Goal: Task Accomplishment & Management: Manage account settings

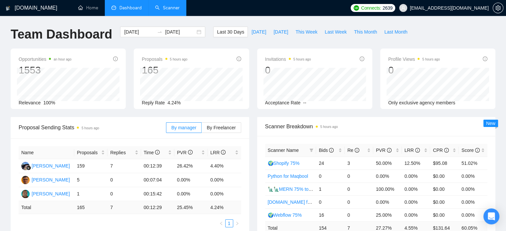
click at [168, 7] on link "Scanner" at bounding box center [167, 8] width 25 height 6
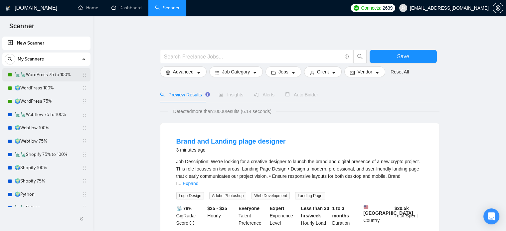
click at [53, 77] on link "🗽🗽WordPress 75 to 100%" at bounding box center [46, 74] width 63 height 13
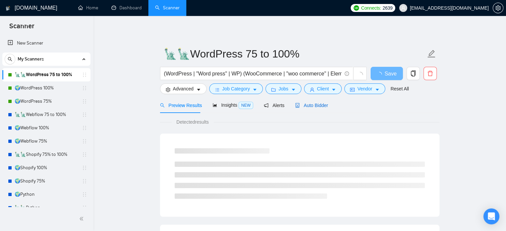
click at [314, 109] on div "Auto Bidder" at bounding box center [311, 105] width 33 height 7
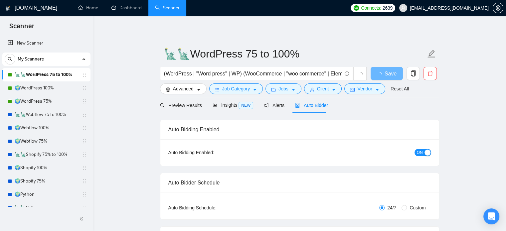
radio input "false"
radio input "true"
checkbox input "true"
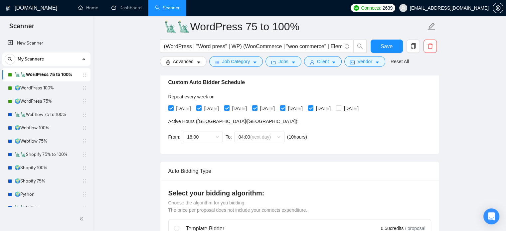
scroll to position [166, 0]
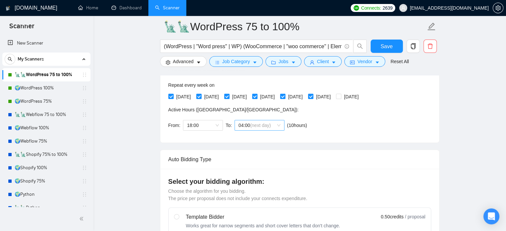
click at [267, 126] on span "(next day)" at bounding box center [260, 125] width 21 height 5
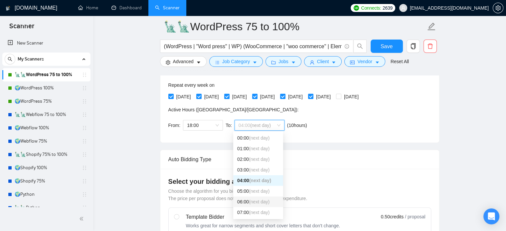
click at [257, 201] on span "(next day)" at bounding box center [259, 201] width 21 height 5
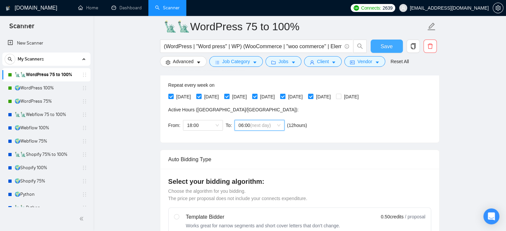
click at [375, 48] on button "Save" at bounding box center [387, 46] width 32 height 13
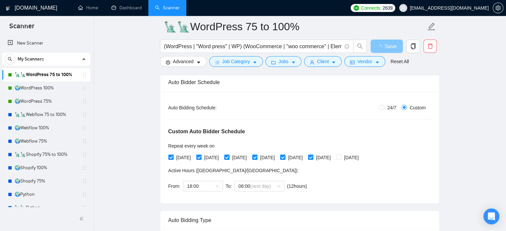
scroll to position [100, 0]
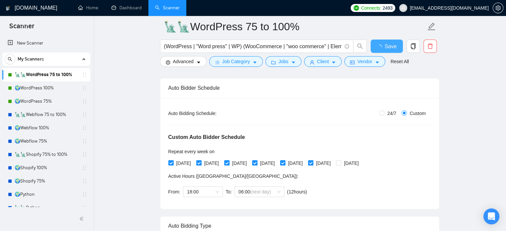
checkbox input "true"
click at [44, 87] on link "🌍WordPress 100%" at bounding box center [46, 88] width 63 height 13
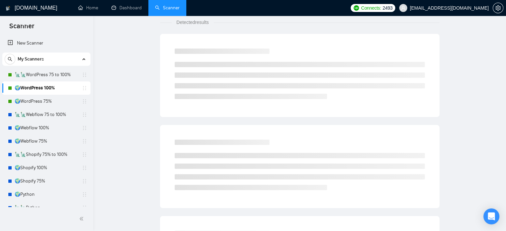
scroll to position [12, 0]
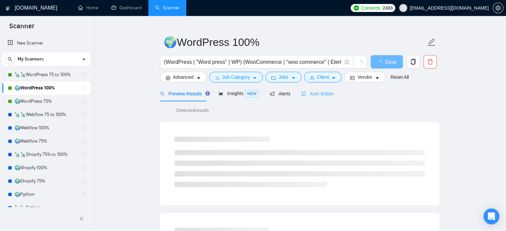
click at [325, 98] on div "Auto Bidder" at bounding box center [317, 94] width 33 height 16
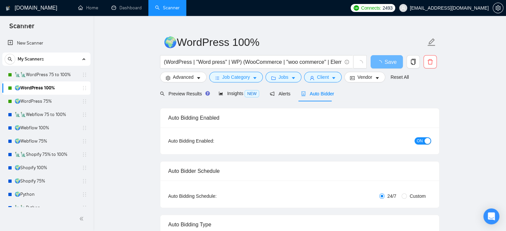
radio input "false"
radio input "true"
checkbox input "true"
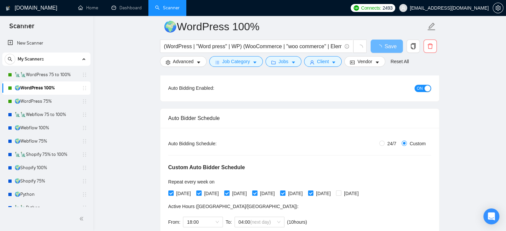
scroll to position [145, 0]
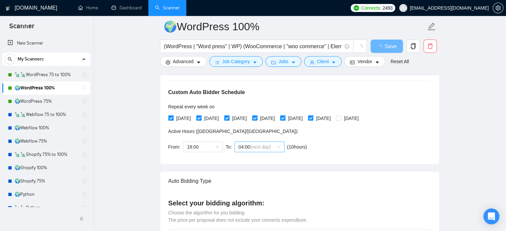
click at [258, 146] on span "(next day)" at bounding box center [260, 146] width 21 height 5
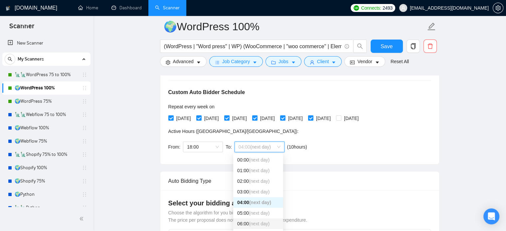
click at [258, 224] on span "(next day)" at bounding box center [259, 223] width 21 height 5
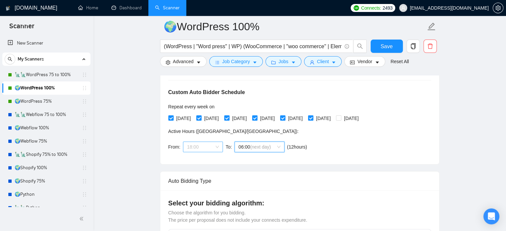
click at [212, 147] on span "18:00" at bounding box center [203, 147] width 32 height 10
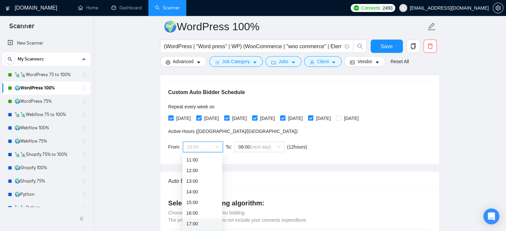
click at [197, 225] on div "17:00" at bounding box center [202, 223] width 32 height 7
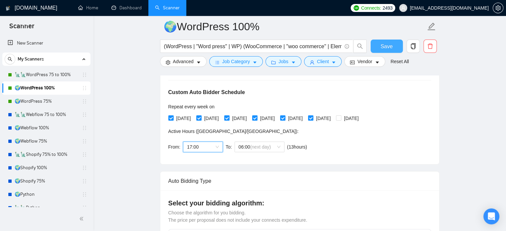
click at [374, 49] on button "Save" at bounding box center [387, 46] width 32 height 13
click at [61, 75] on link "🗽🗽WordPress 75 to 100%" at bounding box center [46, 74] width 63 height 13
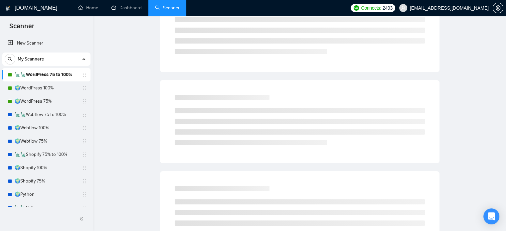
scroll to position [12, 0]
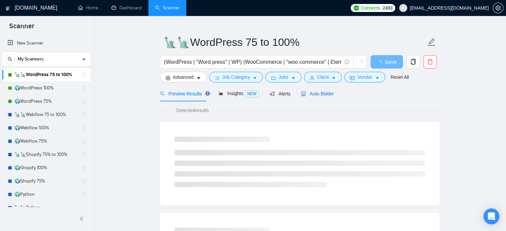
click at [306, 96] on span "Auto Bidder" at bounding box center [317, 93] width 33 height 5
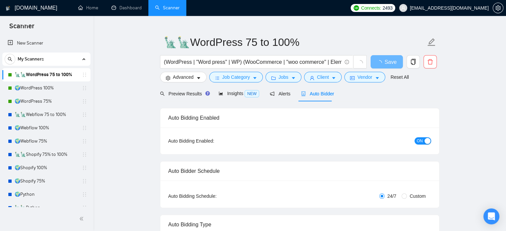
radio input "false"
radio input "true"
checkbox input "true"
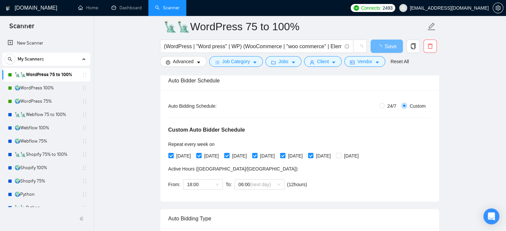
scroll to position [145, 0]
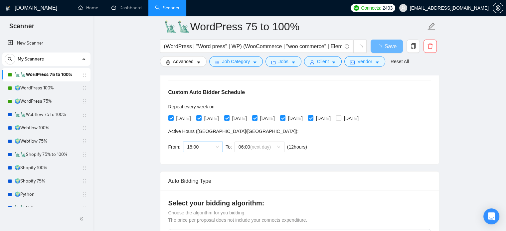
click at [209, 146] on span "18:00" at bounding box center [203, 147] width 32 height 10
click at [200, 224] on div "17:00" at bounding box center [202, 223] width 32 height 7
click at [383, 49] on span "Save" at bounding box center [387, 46] width 12 height 8
click at [43, 104] on link "🌍WordPress 75%" at bounding box center [46, 101] width 63 height 13
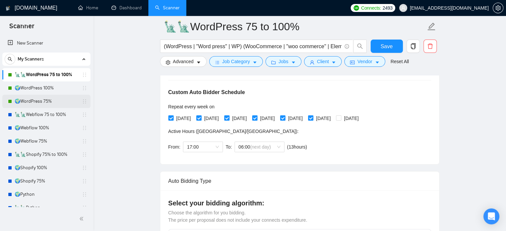
scroll to position [12, 0]
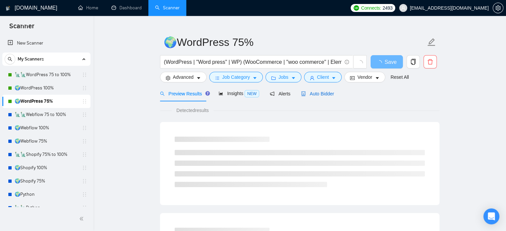
click at [312, 96] on span "Auto Bidder" at bounding box center [317, 93] width 33 height 5
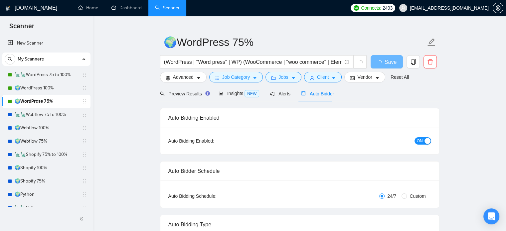
radio input "false"
radio input "true"
checkbox input "true"
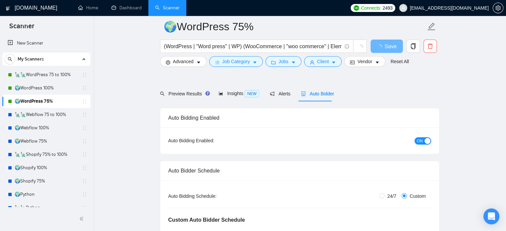
scroll to position [178, 0]
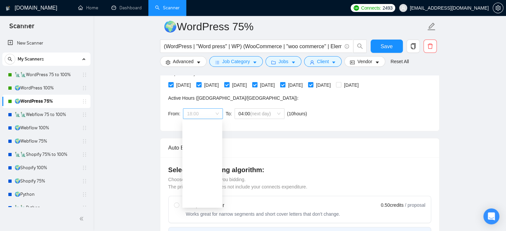
click at [201, 112] on span "18:00" at bounding box center [203, 114] width 32 height 10
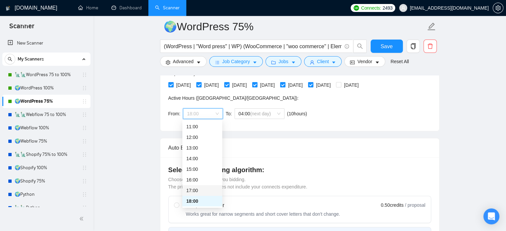
click at [205, 187] on div "17:00" at bounding box center [202, 190] width 32 height 7
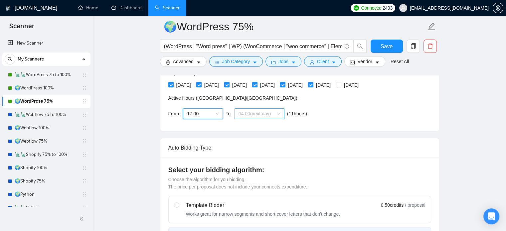
click at [262, 111] on span "(next day)" at bounding box center [260, 113] width 21 height 5
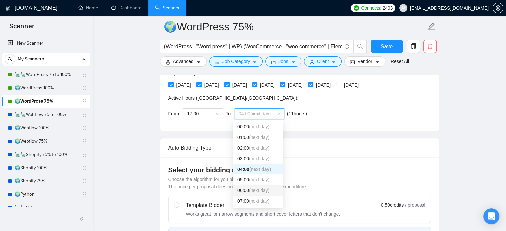
click at [259, 189] on span "(next day)" at bounding box center [259, 190] width 21 height 5
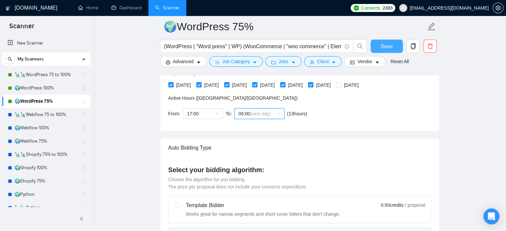
click at [380, 42] on button "Save" at bounding box center [387, 46] width 32 height 13
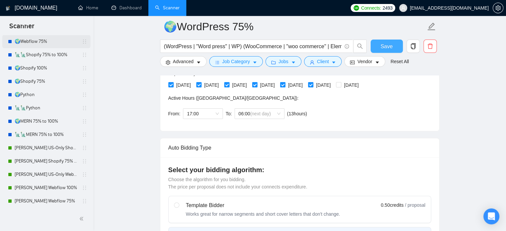
scroll to position [133, 0]
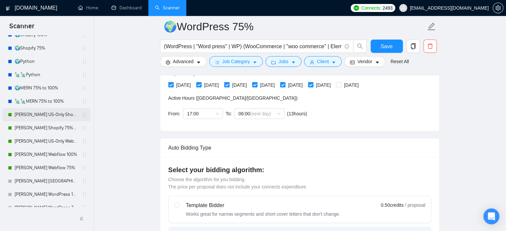
click at [51, 113] on link "[PERSON_NAME] US-Only Shopify 100%" at bounding box center [46, 114] width 63 height 13
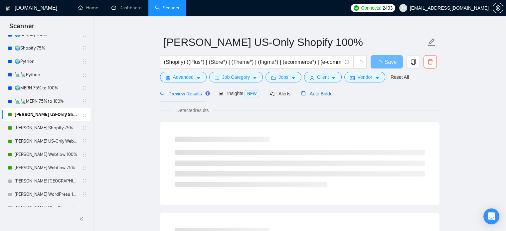
click at [309, 94] on span "Auto Bidder" at bounding box center [317, 93] width 33 height 5
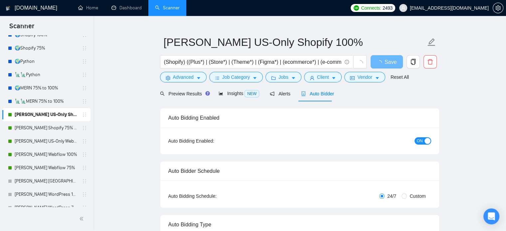
radio input "false"
radio input "true"
checkbox input "true"
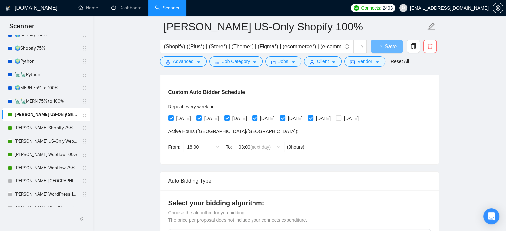
scroll to position [211, 0]
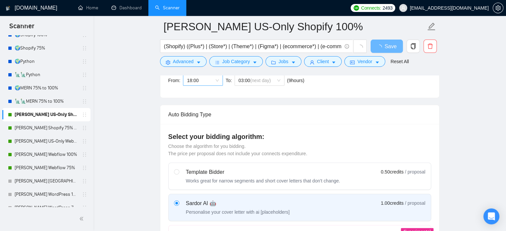
click at [204, 83] on span "18:00" at bounding box center [203, 81] width 32 height 10
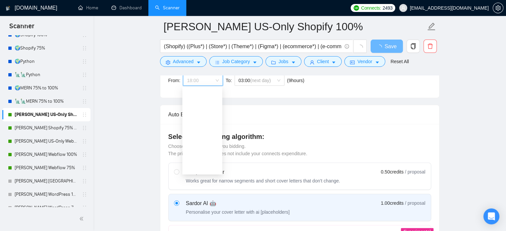
scroll to position [117, 0]
click at [202, 157] on div "17:00" at bounding box center [202, 157] width 32 height 7
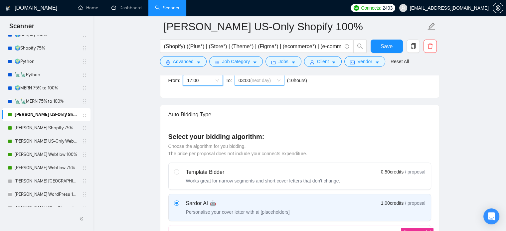
click at [245, 77] on span "03:00 (next day)" at bounding box center [260, 81] width 42 height 10
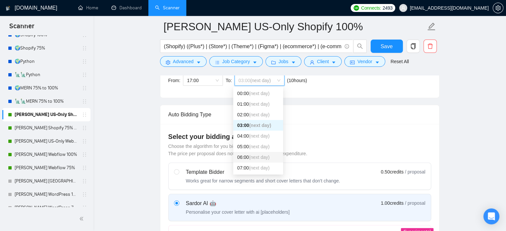
click at [256, 157] on span "(next day)" at bounding box center [259, 157] width 21 height 5
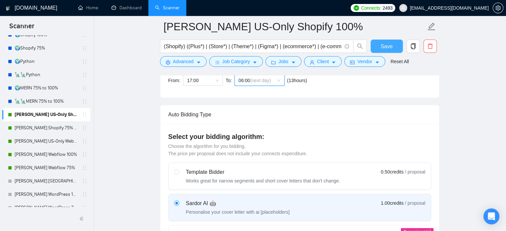
click at [386, 43] on span "Save" at bounding box center [387, 46] width 12 height 8
checkbox input "true"
drag, startPoint x: 63, startPoint y: 128, endPoint x: 227, endPoint y: 107, distance: 165.8
click at [63, 128] on link "[PERSON_NAME] Shopify 75% to 100%" at bounding box center [46, 127] width 63 height 13
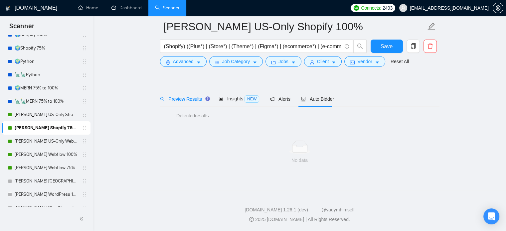
scroll to position [12, 0]
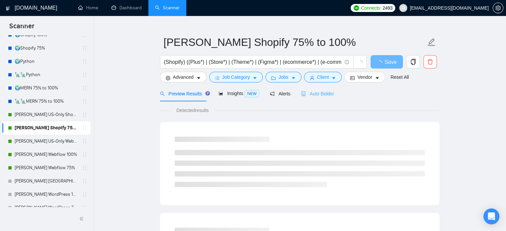
click at [316, 98] on div "Auto Bidder" at bounding box center [317, 94] width 33 height 16
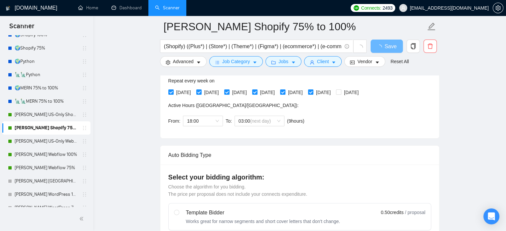
scroll to position [178, 0]
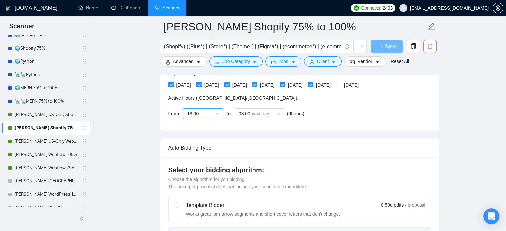
click at [206, 111] on span "18:00" at bounding box center [203, 114] width 32 height 10
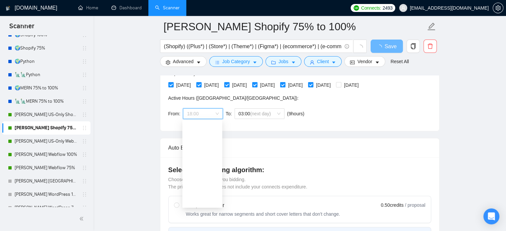
scroll to position [117, 0]
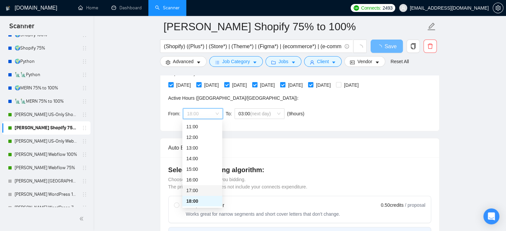
click at [203, 190] on div "17:00" at bounding box center [202, 190] width 32 height 7
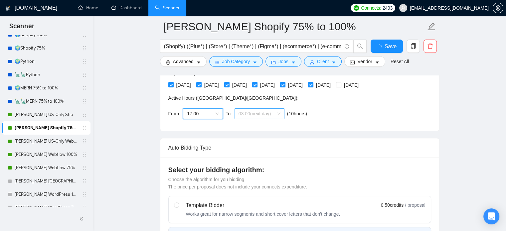
click at [250, 111] on span "(next day)" at bounding box center [260, 113] width 21 height 5
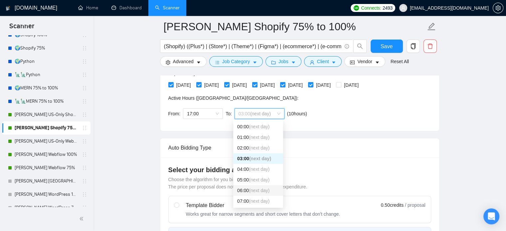
click at [252, 191] on span "(next day)" at bounding box center [259, 190] width 21 height 5
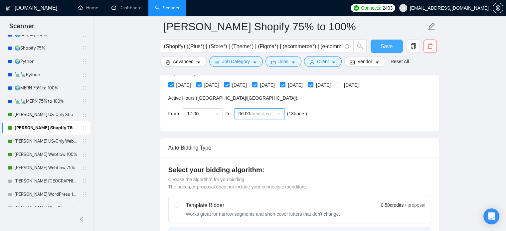
click at [380, 48] on button "Save" at bounding box center [387, 46] width 32 height 13
checkbox input "true"
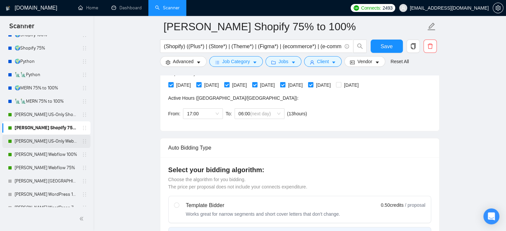
drag, startPoint x: 59, startPoint y: 140, endPoint x: 88, endPoint y: 140, distance: 29.3
click at [59, 140] on link "[PERSON_NAME] US-Only Webflow" at bounding box center [46, 141] width 63 height 13
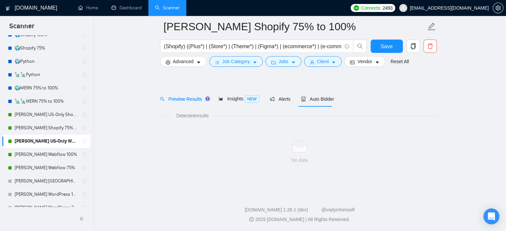
scroll to position [12, 0]
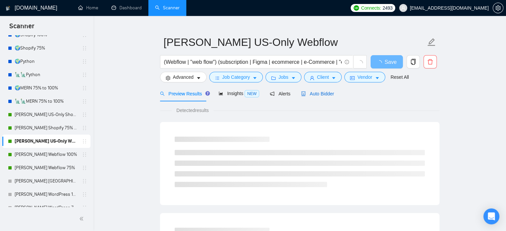
click at [323, 95] on span "Auto Bidder" at bounding box center [317, 93] width 33 height 5
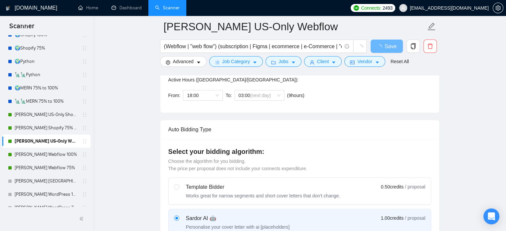
scroll to position [178, 0]
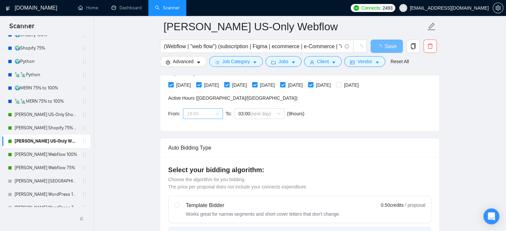
click at [205, 117] on span "18:00" at bounding box center [203, 114] width 32 height 10
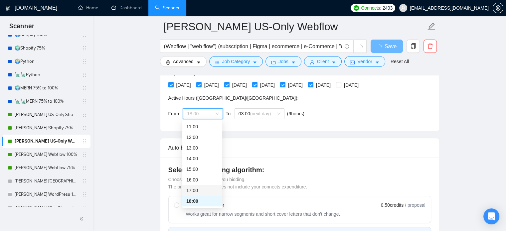
click at [204, 191] on div "17:00" at bounding box center [202, 190] width 32 height 7
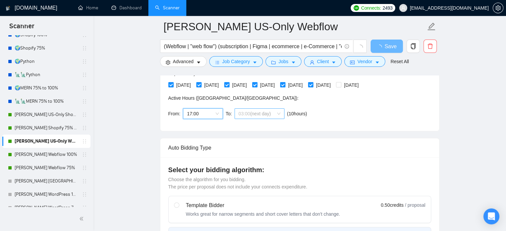
click at [257, 115] on span "(next day)" at bounding box center [260, 113] width 21 height 5
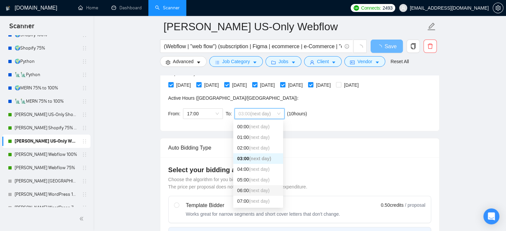
click at [250, 191] on span "(next day)" at bounding box center [259, 190] width 21 height 5
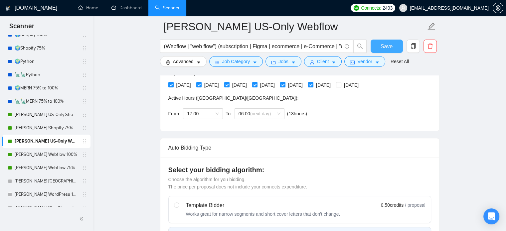
click at [378, 45] on button "Save" at bounding box center [387, 46] width 32 height 13
drag, startPoint x: 56, startPoint y: 155, endPoint x: 84, endPoint y: 157, distance: 28.0
click at [56, 155] on link "[PERSON_NAME] Webflow 100%" at bounding box center [46, 154] width 63 height 13
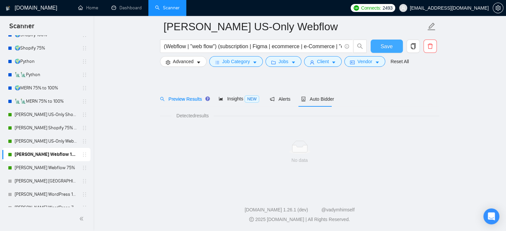
scroll to position [12, 0]
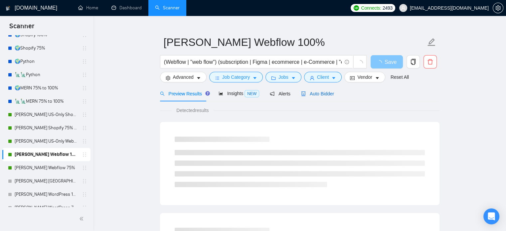
click at [315, 96] on span "Auto Bidder" at bounding box center [317, 93] width 33 height 5
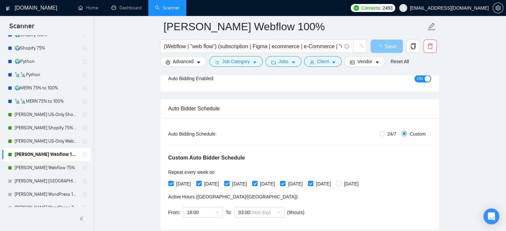
scroll to position [178, 0]
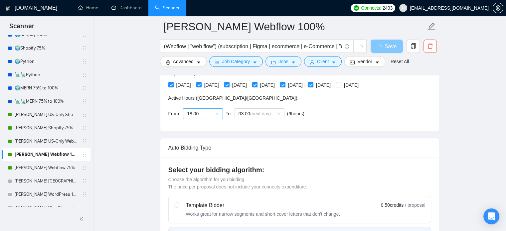
click at [205, 114] on span "18:00" at bounding box center [203, 114] width 32 height 10
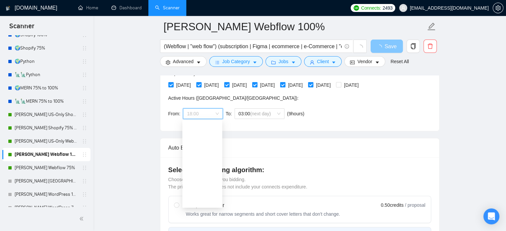
scroll to position [117, 0]
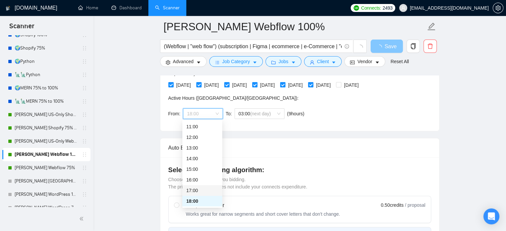
click at [199, 192] on div "17:00" at bounding box center [202, 190] width 32 height 7
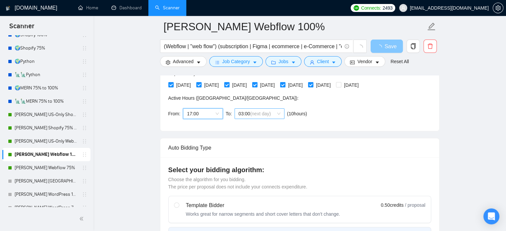
click at [264, 111] on span "(next day)" at bounding box center [260, 113] width 21 height 5
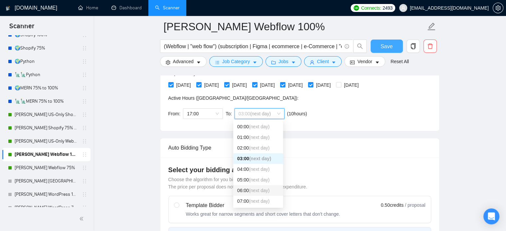
click at [261, 190] on span "(next day)" at bounding box center [259, 190] width 21 height 5
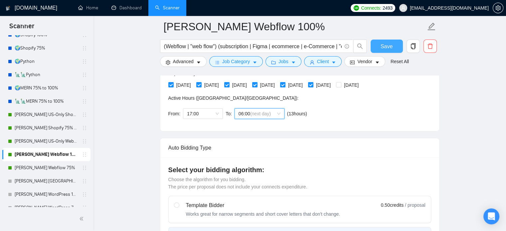
click at [381, 45] on span "Save" at bounding box center [387, 46] width 12 height 8
checkbox input "true"
drag, startPoint x: 40, startPoint y: 170, endPoint x: 92, endPoint y: 167, distance: 51.7
click at [40, 170] on link "[PERSON_NAME] Webflow 75%" at bounding box center [46, 167] width 63 height 13
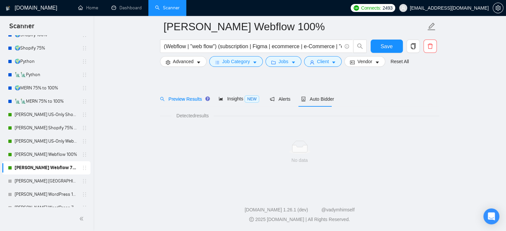
scroll to position [12, 0]
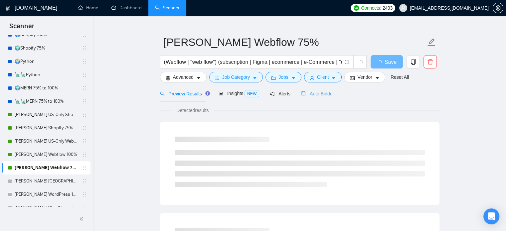
click at [326, 99] on div "Auto Bidder" at bounding box center [317, 94] width 33 height 16
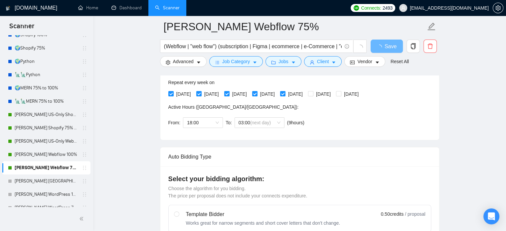
scroll to position [178, 0]
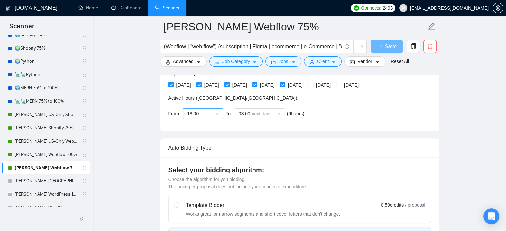
click at [202, 114] on span "18:00" at bounding box center [203, 114] width 32 height 10
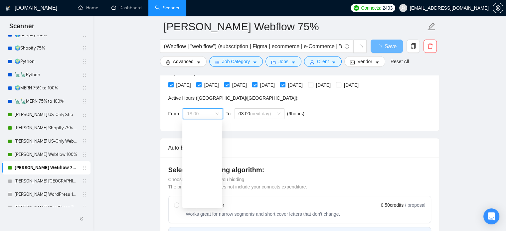
scroll to position [117, 0]
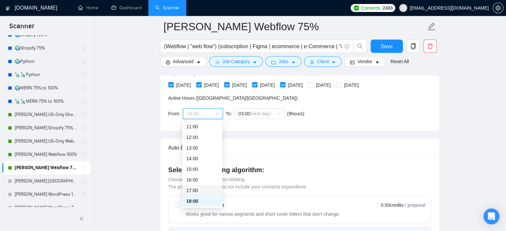
click at [204, 190] on div "17:00" at bounding box center [202, 190] width 32 height 7
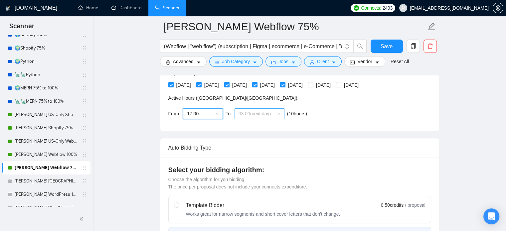
click at [264, 117] on span "03:00 (next day)" at bounding box center [260, 114] width 42 height 10
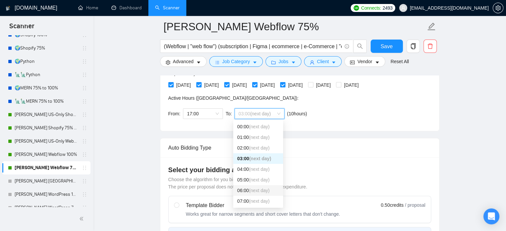
click at [260, 188] on span "(next day)" at bounding box center [259, 190] width 21 height 5
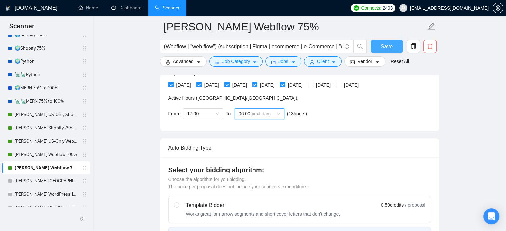
click at [378, 46] on button "Save" at bounding box center [387, 46] width 32 height 13
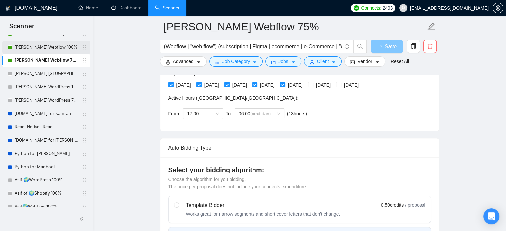
scroll to position [247, 0]
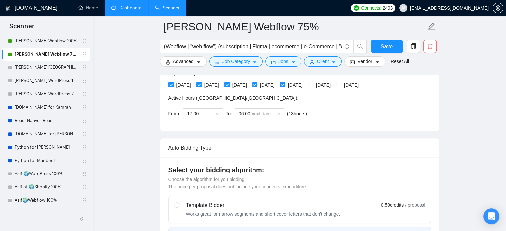
click at [124, 9] on link "Dashboard" at bounding box center [126, 8] width 30 height 6
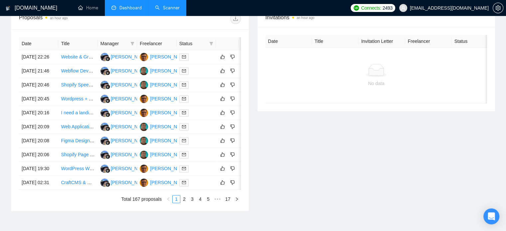
scroll to position [157, 0]
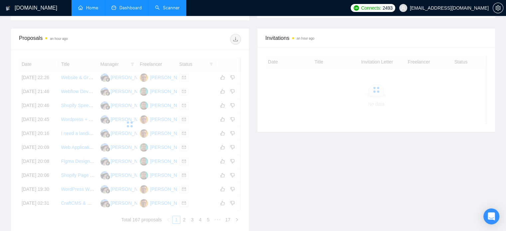
click at [91, 10] on link "Home" at bounding box center [88, 8] width 20 height 6
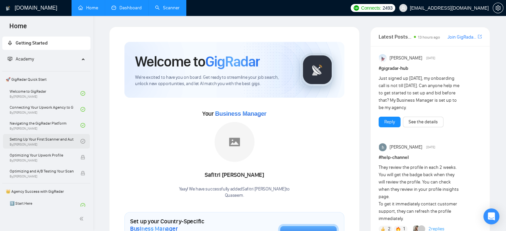
click at [52, 142] on link "Setting Up Your First Scanner and Auto-Bidder By [PERSON_NAME]" at bounding box center [45, 141] width 71 height 15
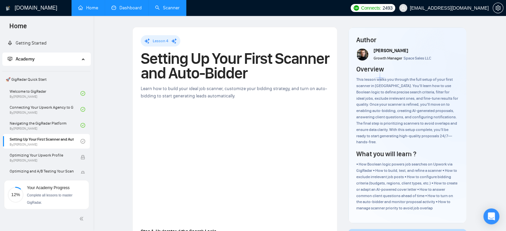
scroll to position [33, 0]
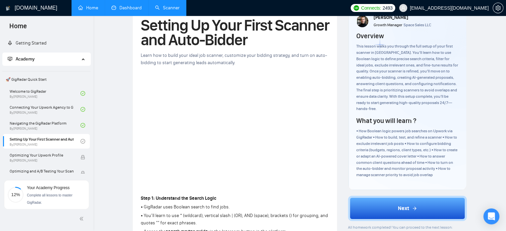
drag, startPoint x: 485, startPoint y: 63, endPoint x: 456, endPoint y: 73, distance: 30.6
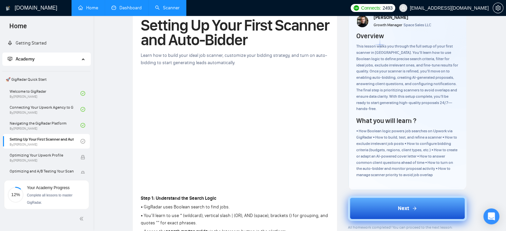
click at [386, 200] on button "Next" at bounding box center [407, 208] width 119 height 25
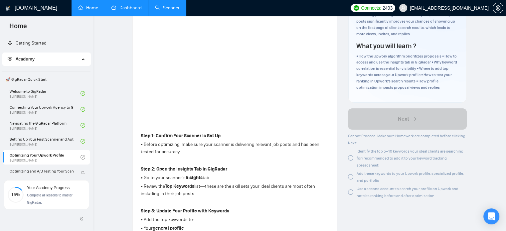
scroll to position [100, 0]
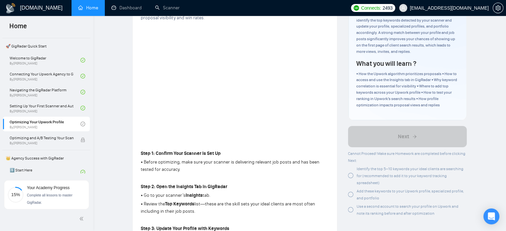
scroll to position [67, 0]
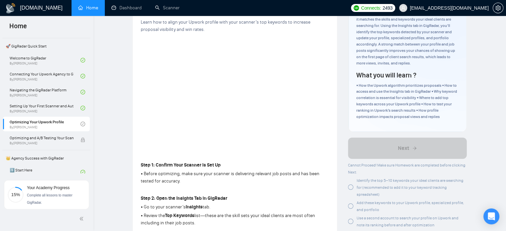
click at [351, 187] on div at bounding box center [350, 187] width 5 height 5
click at [350, 208] on div at bounding box center [350, 206] width 5 height 5
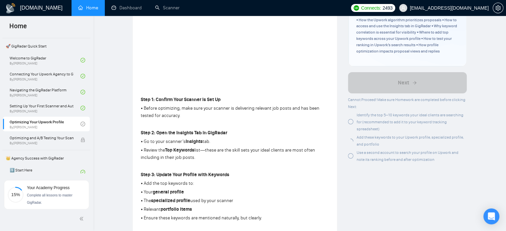
scroll to position [133, 0]
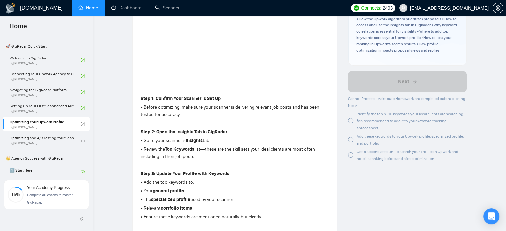
click at [350, 156] on div at bounding box center [350, 154] width 5 height 5
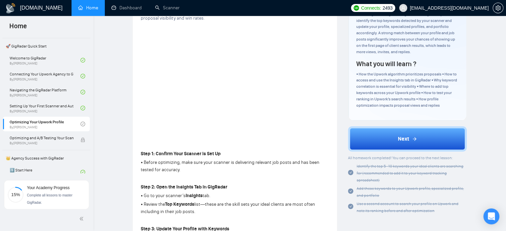
scroll to position [100, 0]
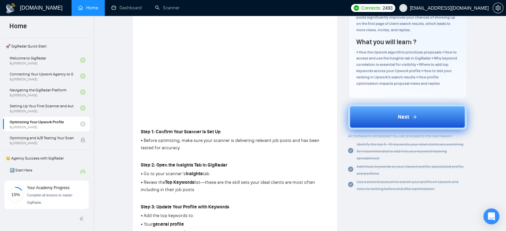
click at [371, 118] on button "Next" at bounding box center [407, 117] width 119 height 25
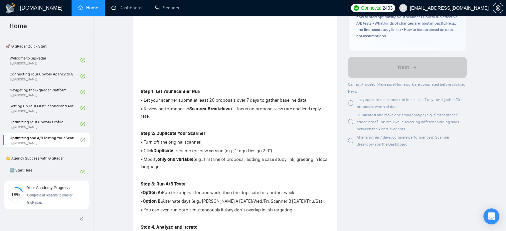
scroll to position [100, 0]
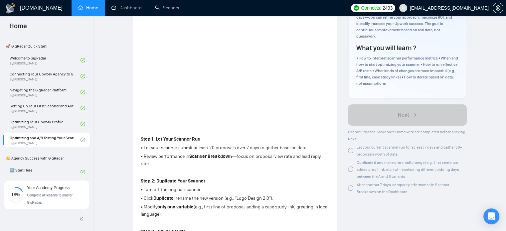
click at [351, 152] on div at bounding box center [350, 150] width 5 height 5
click at [351, 170] on div at bounding box center [350, 169] width 5 height 5
click at [351, 188] on div at bounding box center [350, 188] width 5 height 5
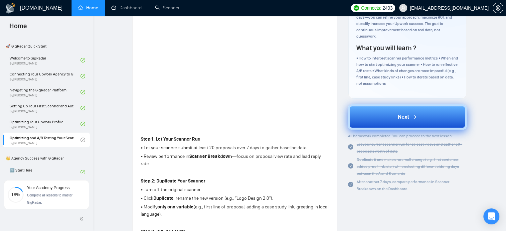
click at [364, 117] on button "Next" at bounding box center [407, 117] width 119 height 25
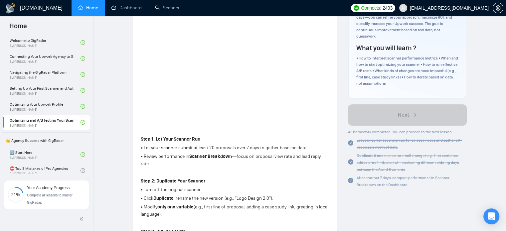
scroll to position [67, 0]
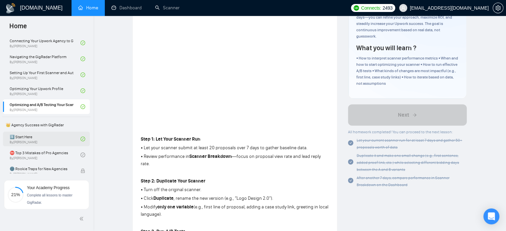
click at [29, 141] on link "1️⃣ Start Here By [PERSON_NAME]" at bounding box center [45, 139] width 71 height 15
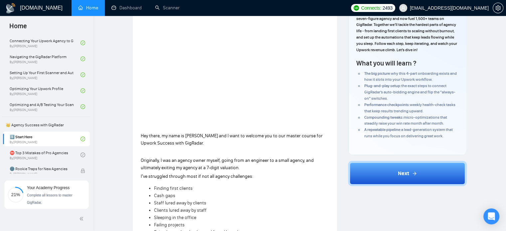
scroll to position [67, 0]
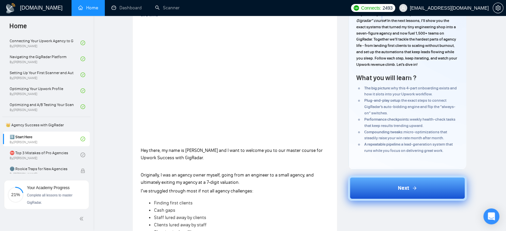
click at [405, 193] on button "Next" at bounding box center [407, 188] width 119 height 25
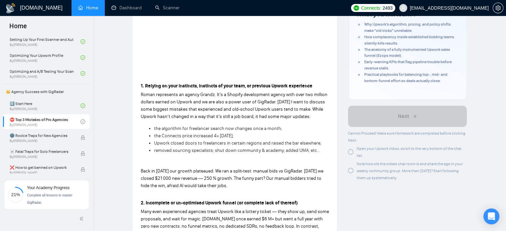
scroll to position [166, 0]
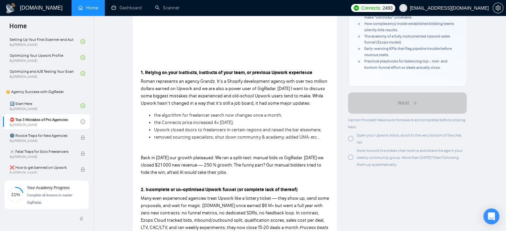
click at [350, 140] on div at bounding box center [350, 138] width 5 height 5
click at [350, 159] on div at bounding box center [350, 157] width 5 height 5
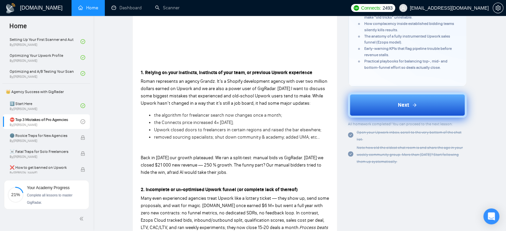
click at [373, 107] on button "Next" at bounding box center [407, 105] width 119 height 25
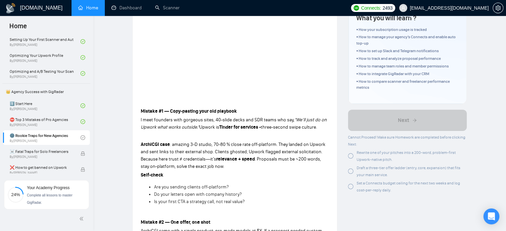
scroll to position [130, 0]
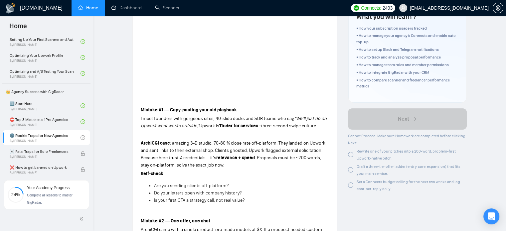
click at [350, 157] on div at bounding box center [350, 154] width 5 height 5
click at [350, 173] on div at bounding box center [350, 169] width 5 height 5
click at [352, 188] on div at bounding box center [350, 185] width 5 height 5
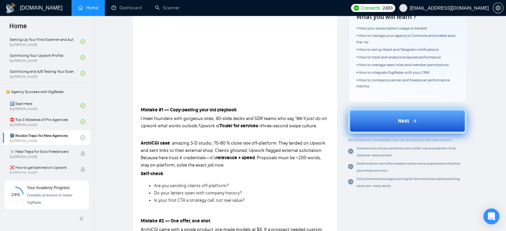
click at [382, 128] on button "Next" at bounding box center [407, 121] width 119 height 25
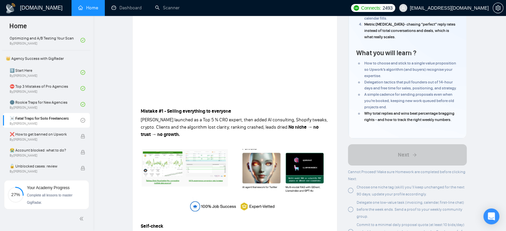
scroll to position [130, 0]
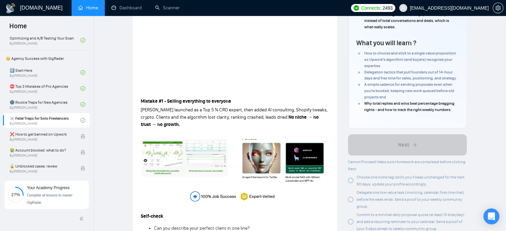
click at [353, 183] on div at bounding box center [350, 180] width 5 height 5
click at [352, 202] on div at bounding box center [350, 199] width 5 height 5
click at [351, 225] on div at bounding box center [350, 221] width 5 height 5
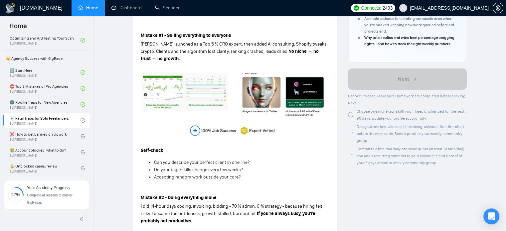
scroll to position [197, 0]
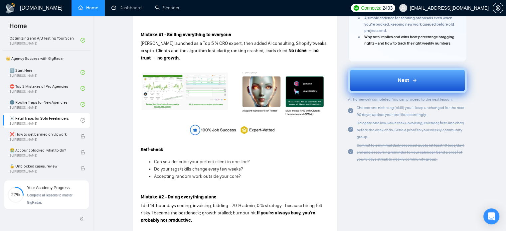
click at [381, 84] on button "Next" at bounding box center [407, 80] width 119 height 25
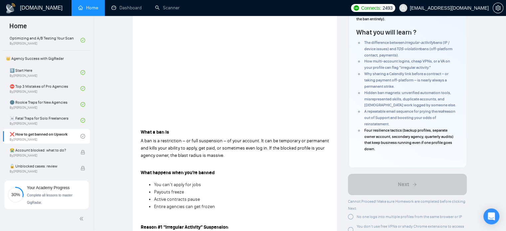
scroll to position [164, 0]
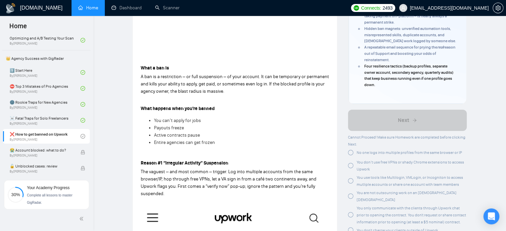
click at [351, 153] on div at bounding box center [350, 152] width 5 height 5
click at [351, 164] on div at bounding box center [350, 164] width 5 height 5
click at [351, 182] on div at bounding box center [350, 179] width 5 height 5
click at [350, 194] on div at bounding box center [350, 196] width 5 height 5
click at [350, 212] on div at bounding box center [350, 214] width 5 height 5
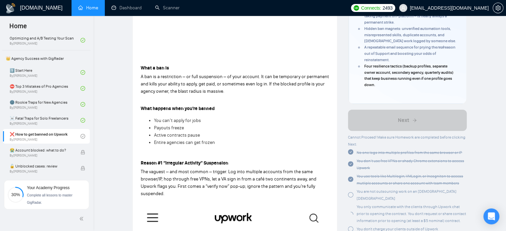
click at [352, 227] on div at bounding box center [350, 229] width 5 height 5
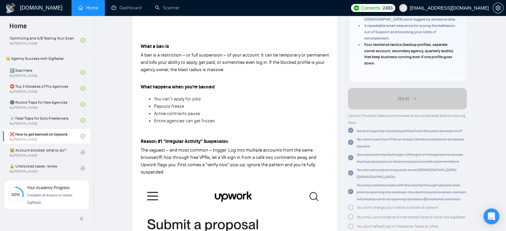
scroll to position [197, 0]
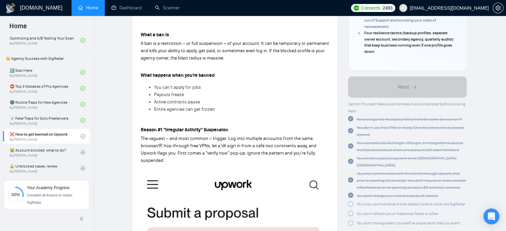
click at [352, 202] on div at bounding box center [350, 204] width 5 height 5
click at [351, 210] on div at bounding box center [350, 212] width 5 height 5
click at [351, 219] on div at bounding box center [350, 221] width 5 height 5
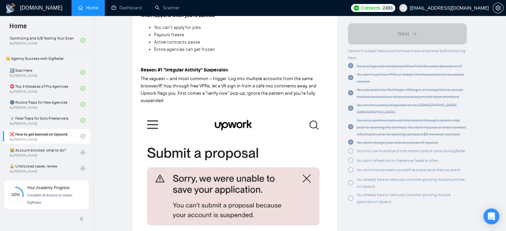
scroll to position [264, 0]
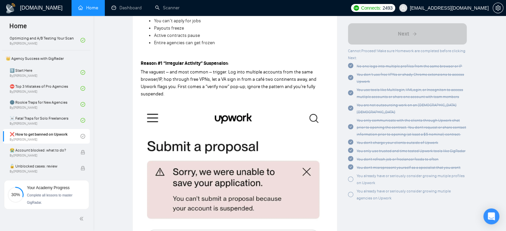
click at [352, 177] on div at bounding box center [350, 179] width 5 height 5
click at [350, 192] on div at bounding box center [350, 194] width 5 height 5
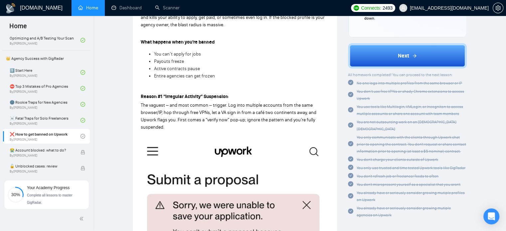
click at [352, 208] on div at bounding box center [350, 211] width 5 height 7
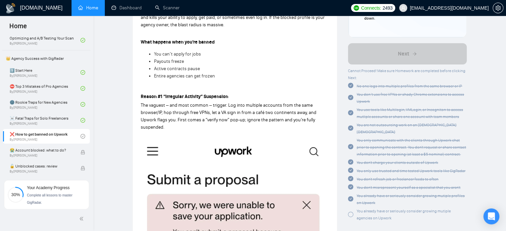
click at [350, 212] on div at bounding box center [350, 214] width 5 height 5
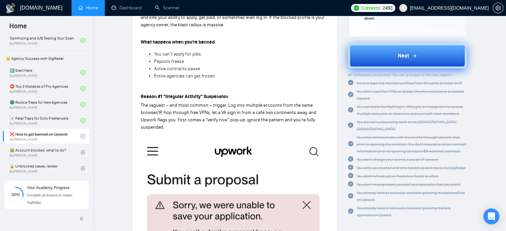
click at [378, 56] on button "Next" at bounding box center [407, 55] width 119 height 25
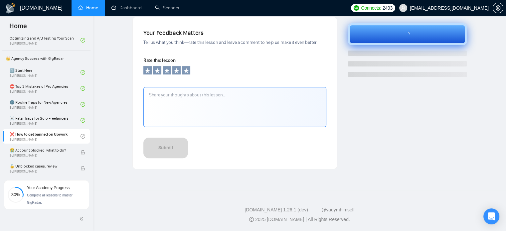
scroll to position [221, 0]
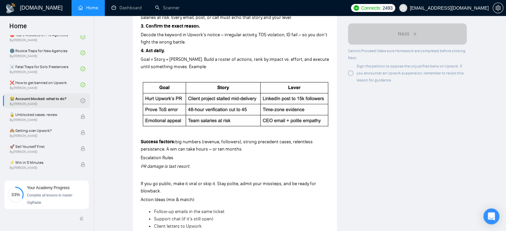
scroll to position [200, 0]
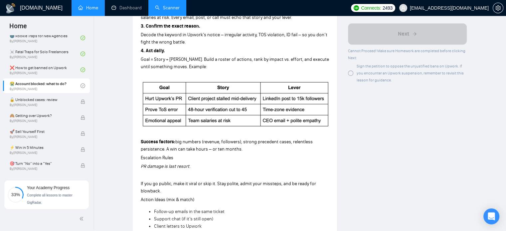
click at [173, 9] on link "Scanner" at bounding box center [167, 8] width 25 height 6
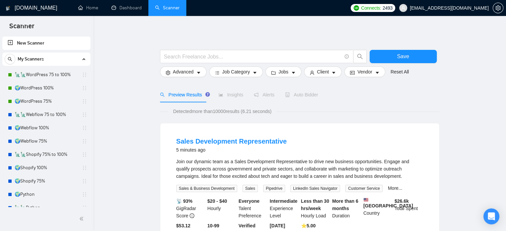
drag, startPoint x: 44, startPoint y: 74, endPoint x: 242, endPoint y: 116, distance: 202.4
click at [44, 74] on link "🗽🗽WordPress 75 to 100%" at bounding box center [46, 74] width 63 height 13
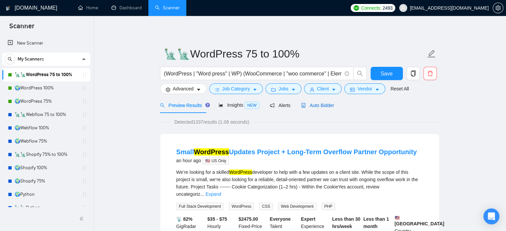
click at [317, 108] on span "Auto Bidder" at bounding box center [317, 105] width 33 height 5
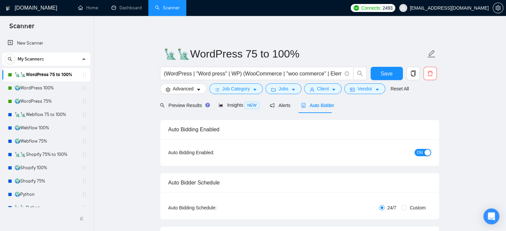
radio input "false"
radio input "true"
checkbox input "true"
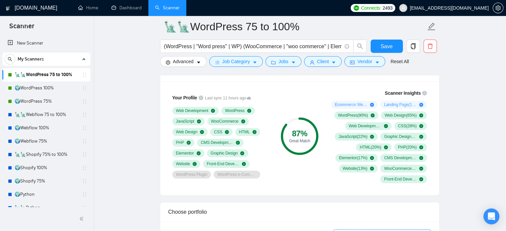
scroll to position [533, 0]
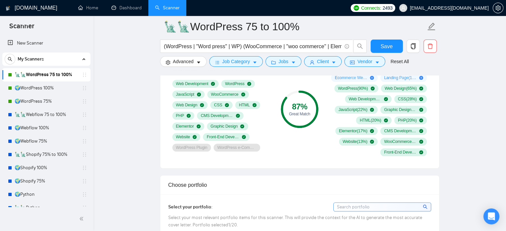
scroll to position [525, 0]
